Goal: Transaction & Acquisition: Obtain resource

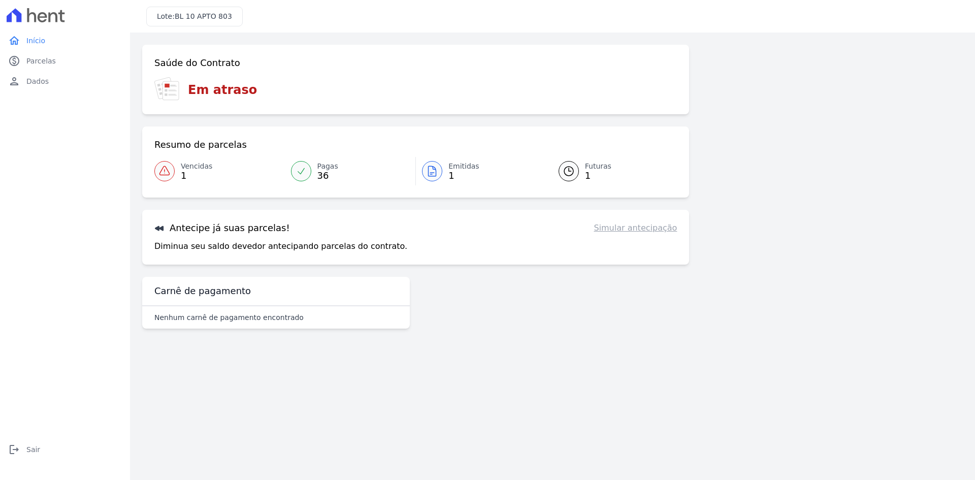
click at [186, 171] on span "Vencidas" at bounding box center [196, 166] width 31 height 11
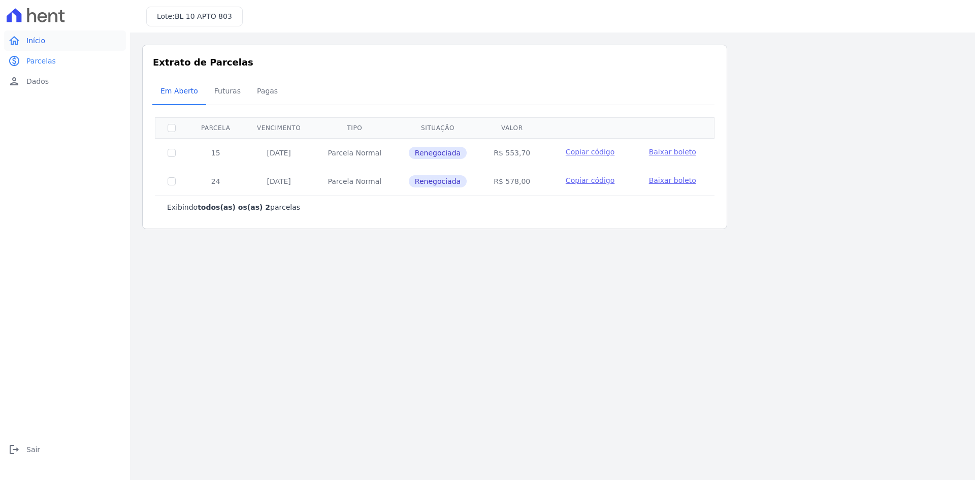
click at [43, 41] on span "Início" at bounding box center [35, 41] width 19 height 10
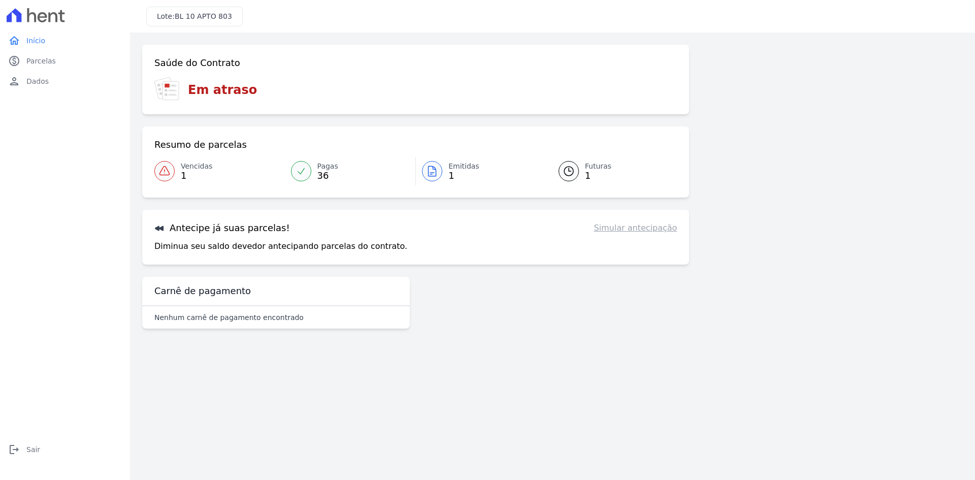
click at [204, 92] on h3 "Em atraso" at bounding box center [222, 90] width 69 height 18
click at [183, 166] on span "Vencidas" at bounding box center [196, 166] width 31 height 11
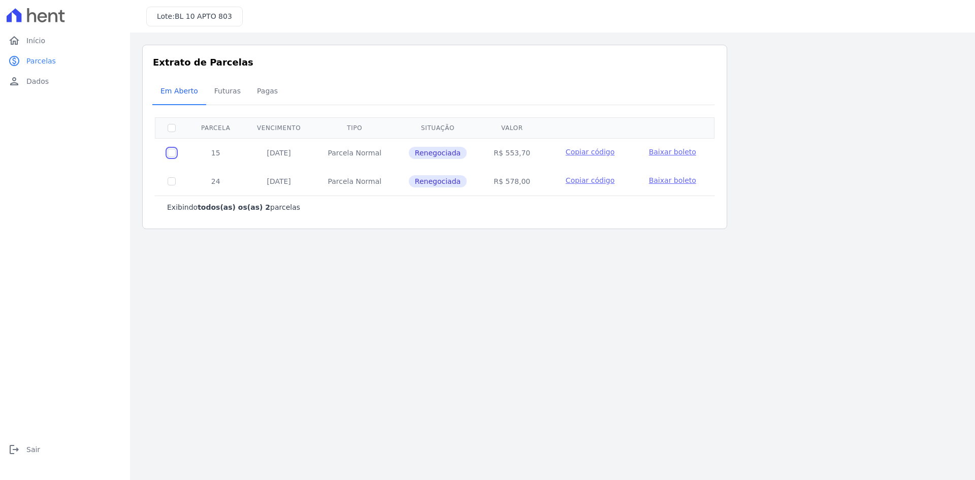
click at [170, 152] on input "checkbox" at bounding box center [172, 153] width 8 height 8
checkbox input "true"
click at [598, 150] on span "Copiar código" at bounding box center [590, 152] width 49 height 8
click at [670, 149] on span "Baixar boleto" at bounding box center [672, 152] width 47 height 8
drag, startPoint x: 171, startPoint y: 157, endPoint x: 170, endPoint y: 148, distance: 9.2
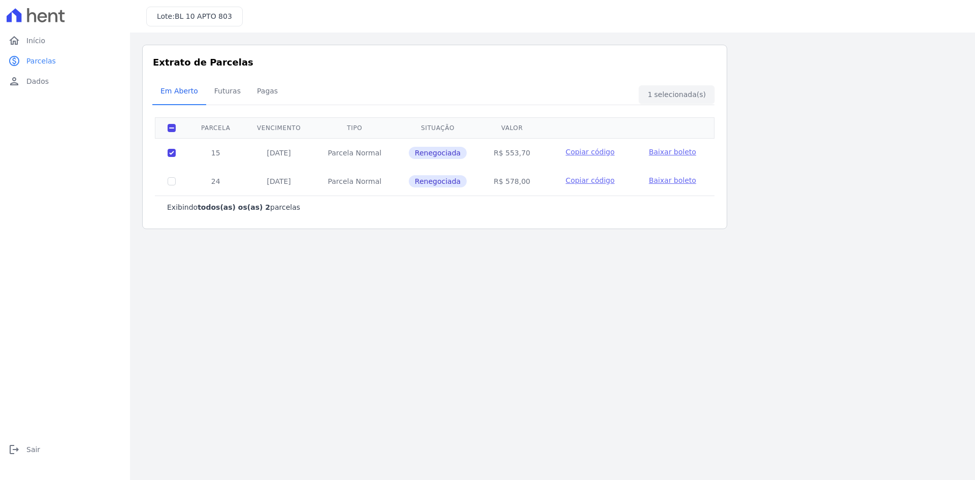
click at [171, 155] on td at bounding box center [171, 152] width 33 height 29
click at [169, 128] on input "checkbox" at bounding box center [172, 128] width 8 height 8
checkbox input "false"
click at [682, 181] on span "Baixar boleto" at bounding box center [672, 180] width 47 height 8
